Goal: Task Accomplishment & Management: Manage account settings

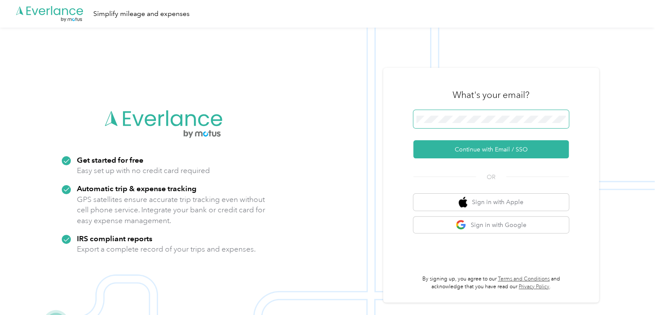
click at [503, 124] on span at bounding box center [490, 119] width 155 height 18
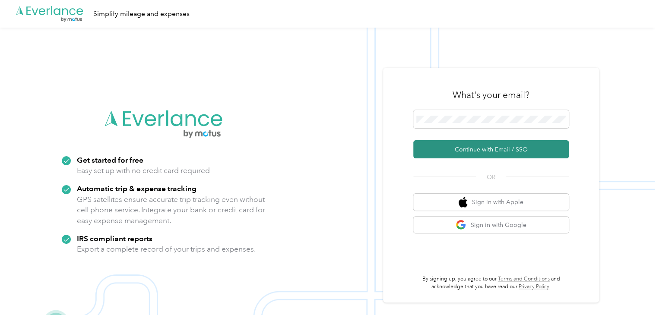
click at [500, 146] on button "Continue with Email / SSO" at bounding box center [490, 149] width 155 height 18
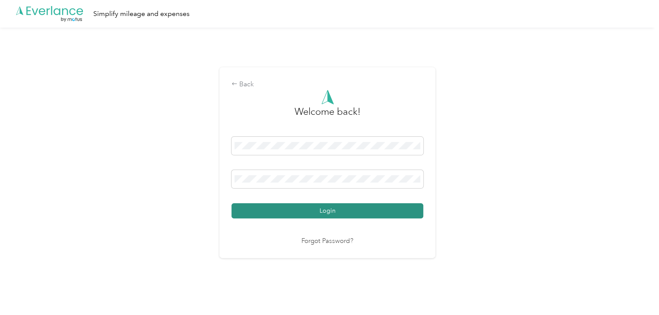
click at [387, 211] on button "Login" at bounding box center [327, 210] width 192 height 15
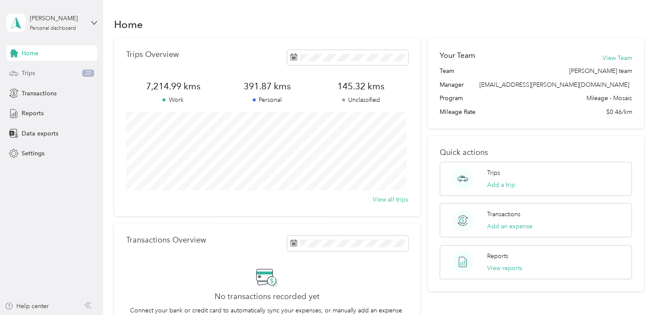
click at [26, 73] on span "Trips" at bounding box center [28, 73] width 13 height 9
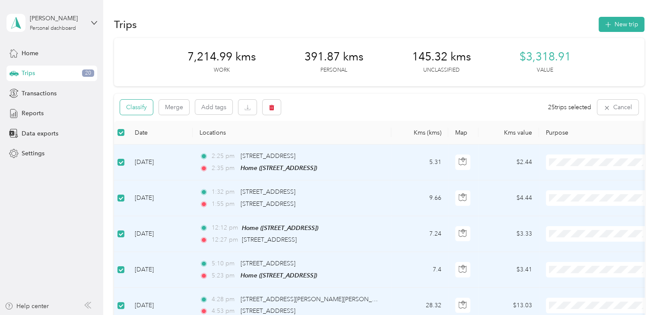
click at [139, 107] on button "Classify" at bounding box center [136, 107] width 33 height 15
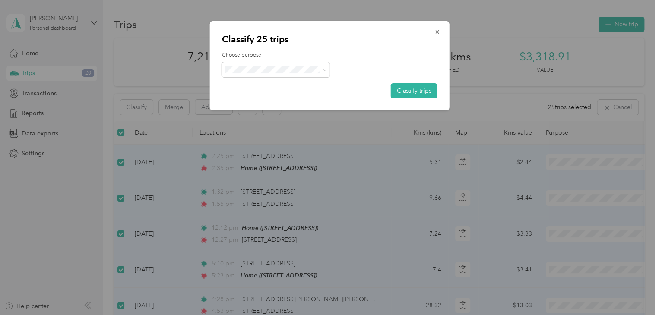
click at [285, 85] on li "[PERSON_NAME] [GEOGRAPHIC_DATA]" at bounding box center [293, 83] width 145 height 15
click at [416, 84] on button "Classify trips" at bounding box center [414, 90] width 47 height 15
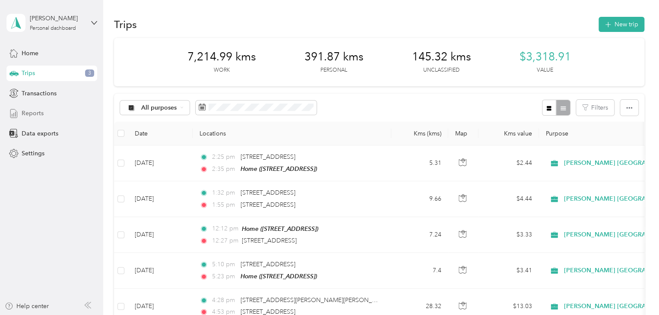
click at [43, 115] on div "Reports" at bounding box center [51, 114] width 91 height 16
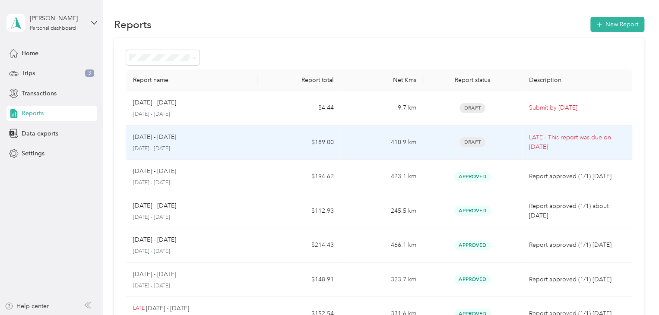
click at [227, 153] on td "[DATE] - [DATE] [DATE] - [DATE]" at bounding box center [192, 143] width 132 height 35
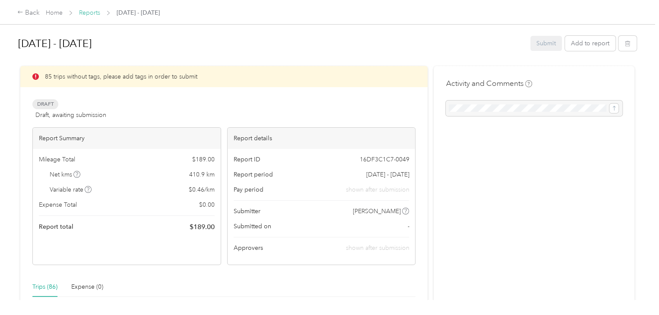
click at [95, 12] on link "Reports" at bounding box center [89, 12] width 21 height 7
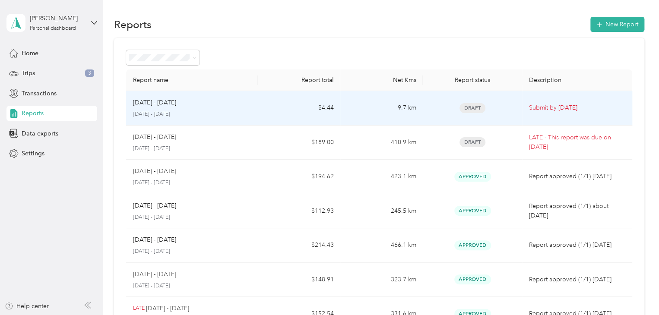
click at [199, 116] on p "[DATE] - [DATE]" at bounding box center [192, 115] width 118 height 8
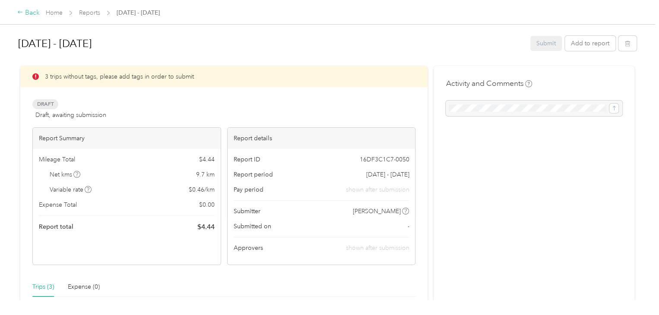
click at [28, 15] on div "Back" at bounding box center [28, 13] width 22 height 10
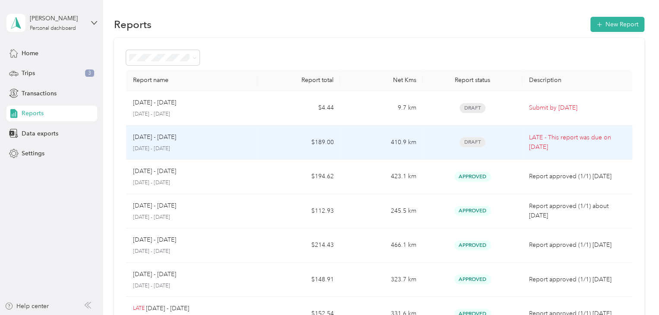
click at [206, 153] on td "[DATE] - [DATE] [DATE] - [DATE]" at bounding box center [192, 143] width 132 height 35
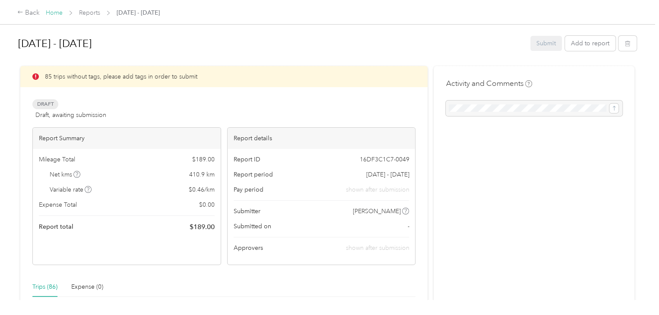
click at [60, 9] on link "Home" at bounding box center [54, 12] width 17 height 7
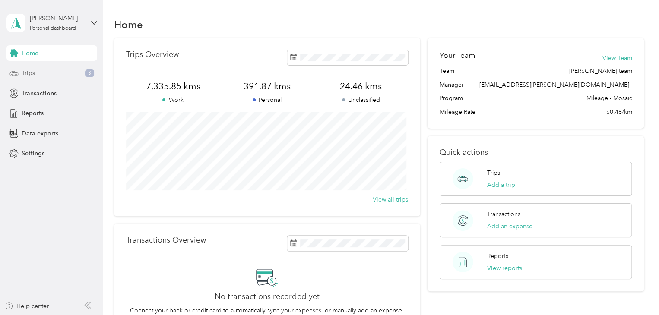
click at [39, 76] on div "Trips 3" at bounding box center [51, 74] width 91 height 16
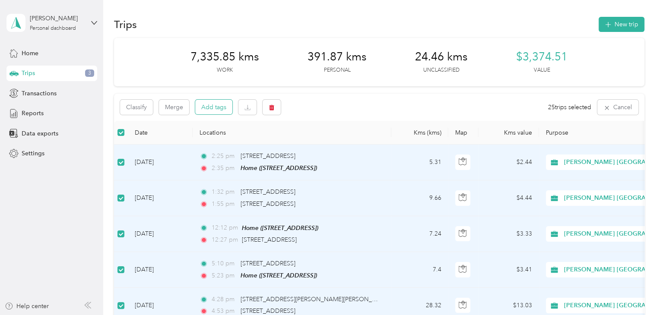
click at [216, 105] on button "Add tags" at bounding box center [213, 107] width 37 height 15
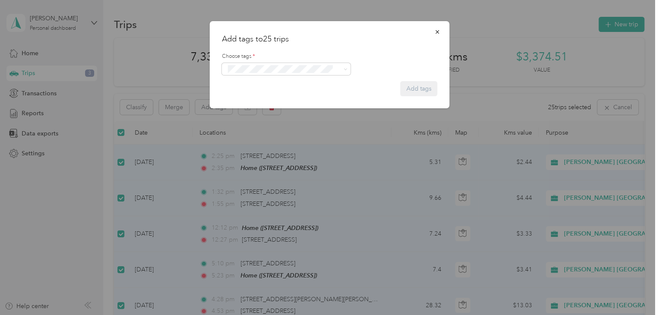
click at [263, 83] on span "Syndicated Retail Cost Capture" at bounding box center [271, 80] width 75 height 8
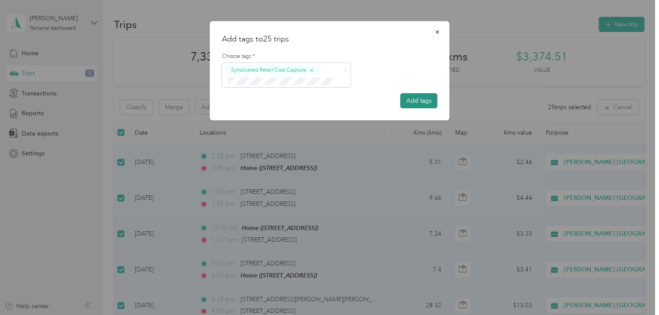
click at [418, 104] on button "Add tags" at bounding box center [418, 100] width 37 height 15
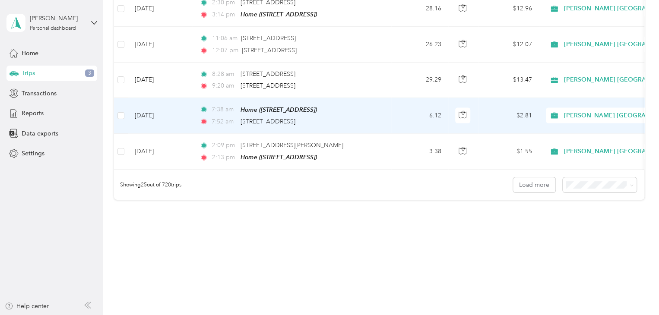
scroll to position [868, 0]
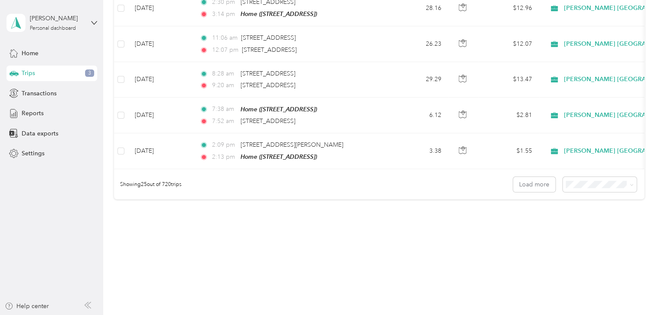
click at [584, 229] on div "100 per load" at bounding box center [597, 230] width 62 height 9
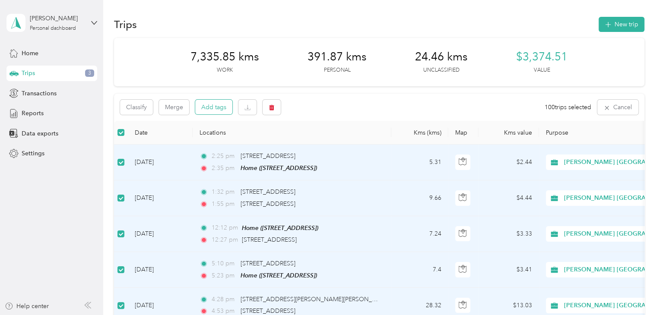
click at [219, 102] on button "Add tags" at bounding box center [213, 107] width 37 height 15
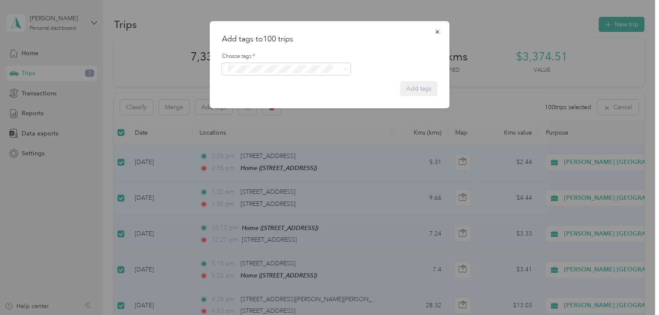
click at [269, 84] on button "Syndicated Retail Cost Capture" at bounding box center [271, 80] width 87 height 11
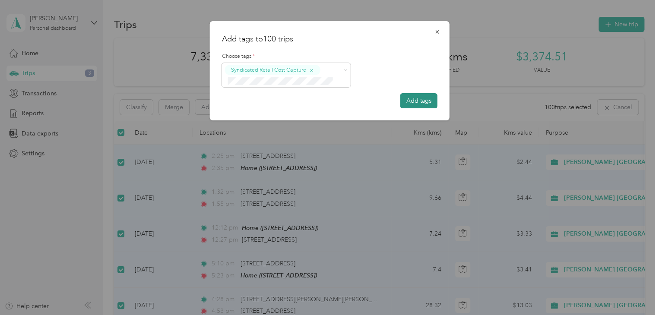
click at [420, 100] on button "Add tags" at bounding box center [418, 100] width 37 height 15
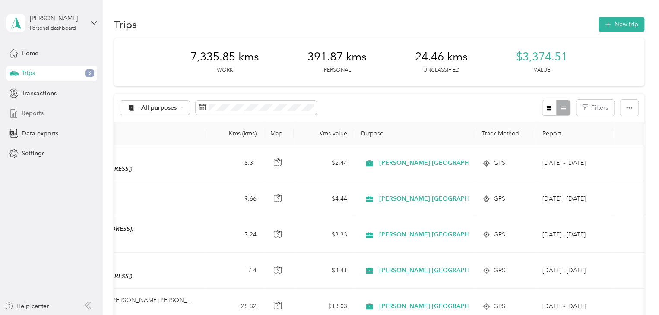
click at [29, 110] on span "Reports" at bounding box center [33, 113] width 22 height 9
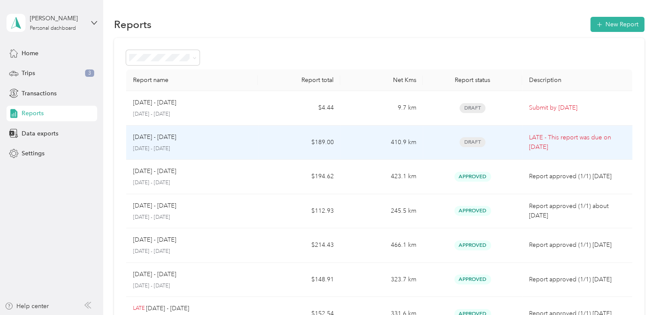
click at [199, 137] on div "[DATE] - [DATE]" at bounding box center [192, 137] width 118 height 9
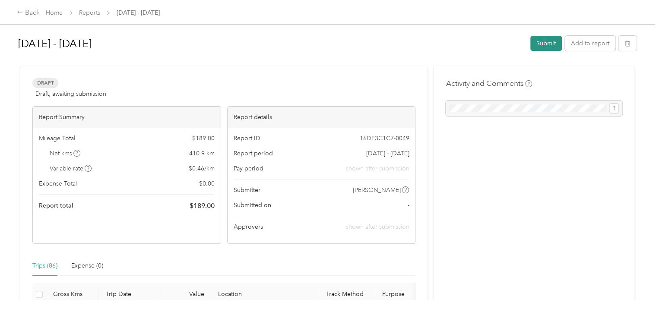
click at [543, 40] on button "Submit" at bounding box center [546, 43] width 32 height 15
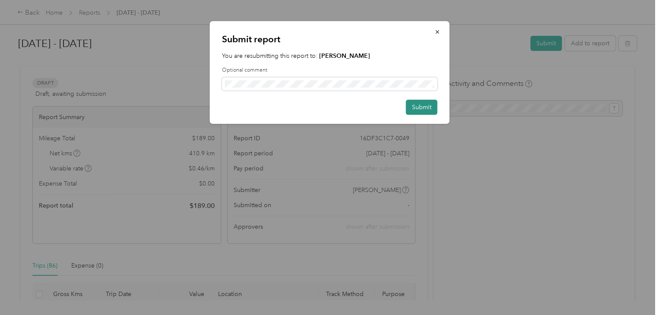
click at [427, 106] on button "Submit" at bounding box center [422, 107] width 32 height 15
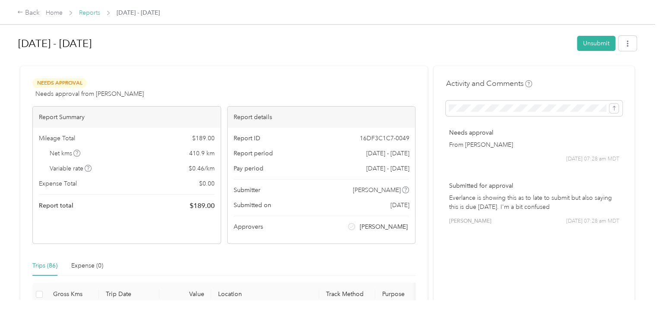
click at [92, 14] on link "Reports" at bounding box center [89, 12] width 21 height 7
